Goal: Task Accomplishment & Management: Manage account settings

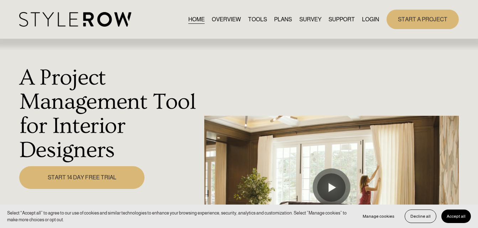
click at [368, 19] on link "LOGIN" at bounding box center [370, 20] width 17 height 10
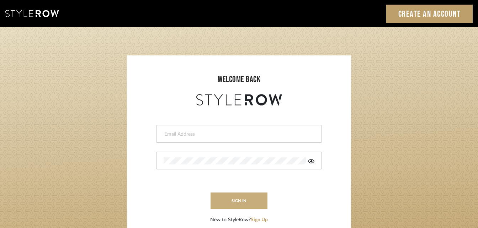
type input "[PERSON_NAME][EMAIL_ADDRESS][DOMAIN_NAME]"
click at [243, 203] on button "sign in" at bounding box center [239, 201] width 57 height 17
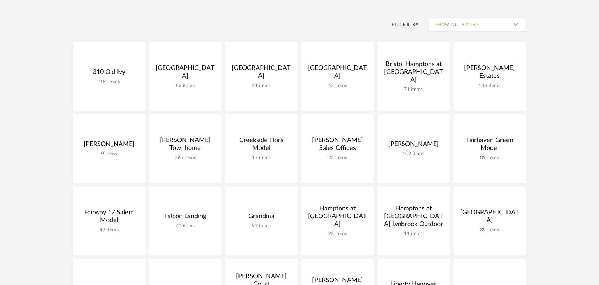
scroll to position [134, 0]
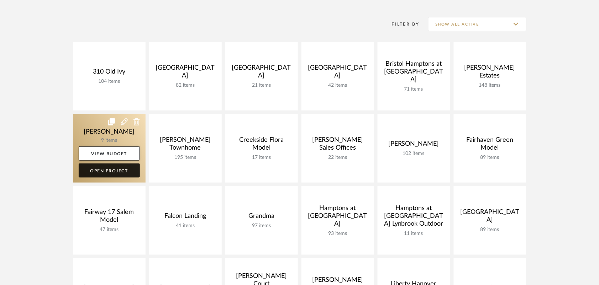
click at [122, 172] on link "Open Project" at bounding box center [109, 171] width 61 height 14
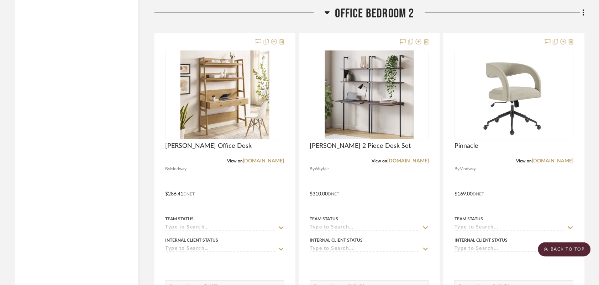
scroll to position [1529, 0]
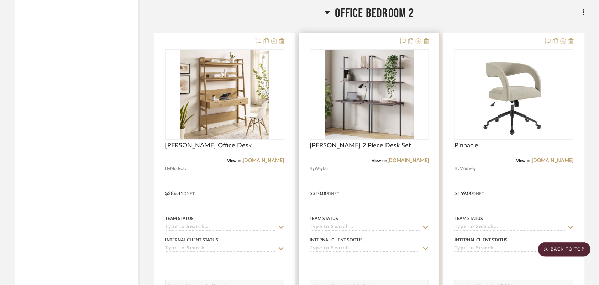
click at [418, 41] on icon at bounding box center [419, 41] width 6 height 6
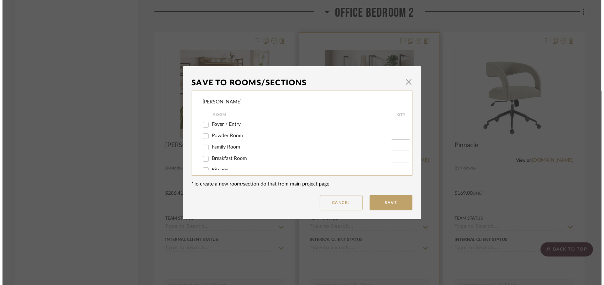
scroll to position [0, 0]
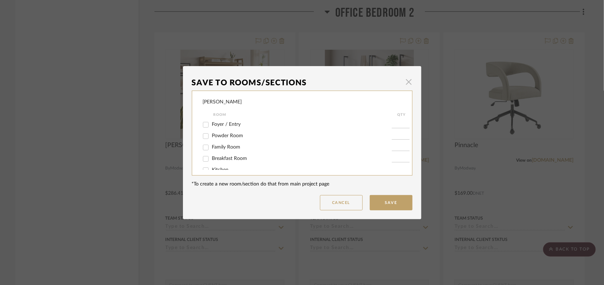
click at [404, 83] on span "button" at bounding box center [409, 82] width 14 height 14
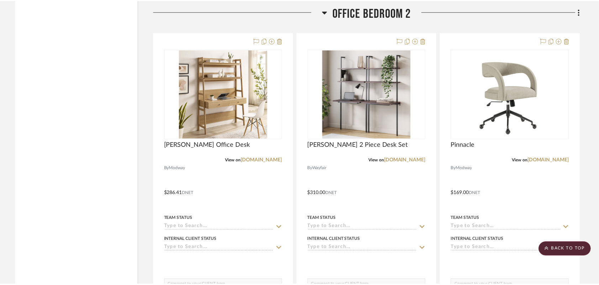
scroll to position [1529, 0]
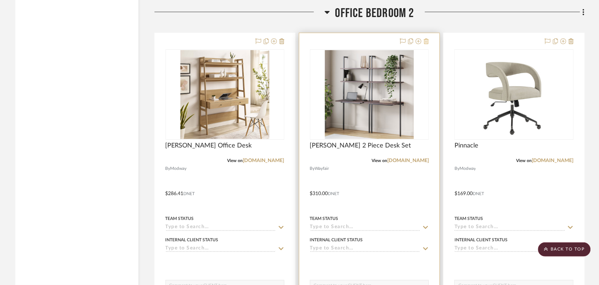
click at [427, 40] on icon at bounding box center [426, 41] width 5 height 6
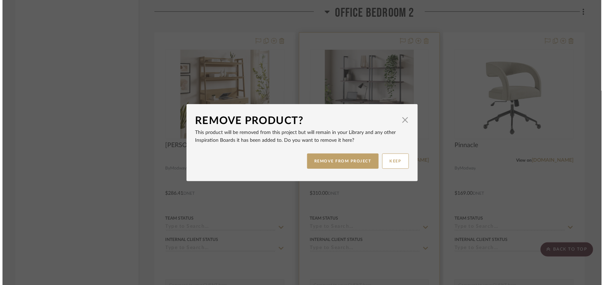
scroll to position [0, 0]
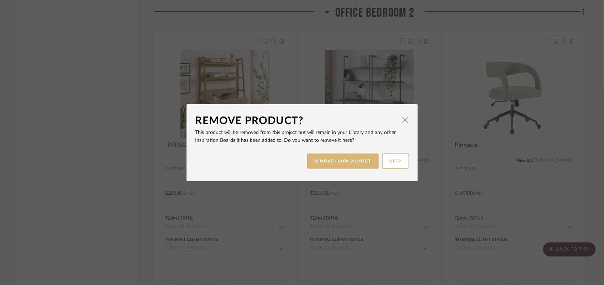
click at [363, 158] on button "REMOVE FROM PROJECT" at bounding box center [343, 161] width 72 height 15
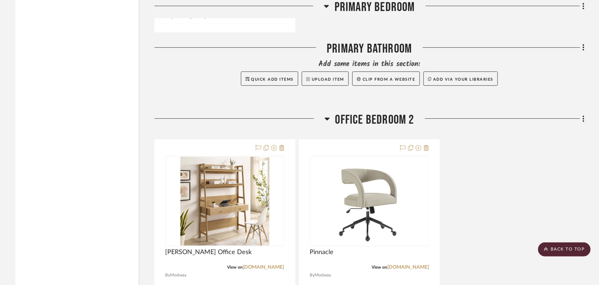
scroll to position [1417, 0]
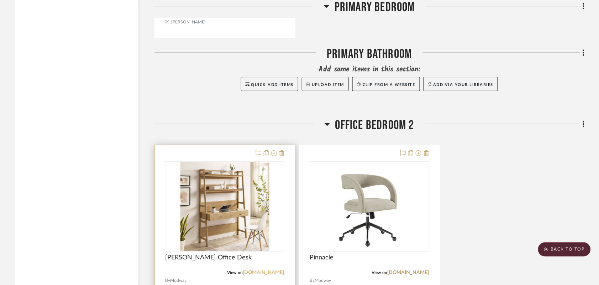
click at [271, 271] on link "[DOMAIN_NAME]" at bounding box center [264, 272] width 42 height 5
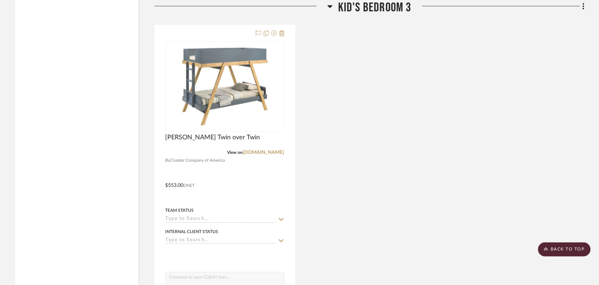
scroll to position [1809, 0]
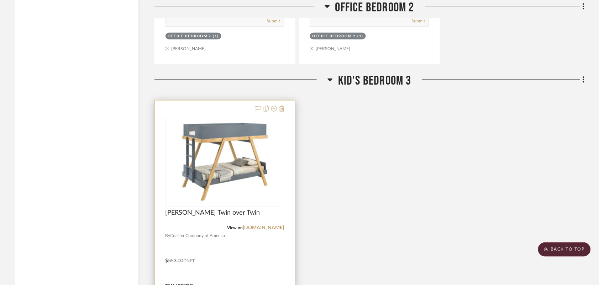
click at [219, 233] on span "Coaster Company of America" at bounding box center [197, 236] width 55 height 7
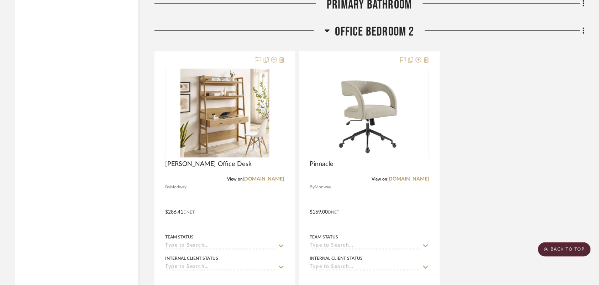
scroll to position [1510, 0]
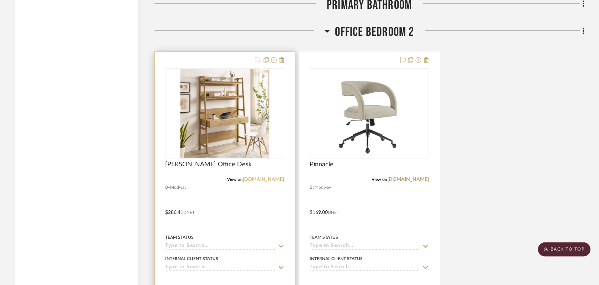
click at [268, 181] on link "[DOMAIN_NAME]" at bounding box center [264, 179] width 42 height 5
